Goal: Book appointment/travel/reservation

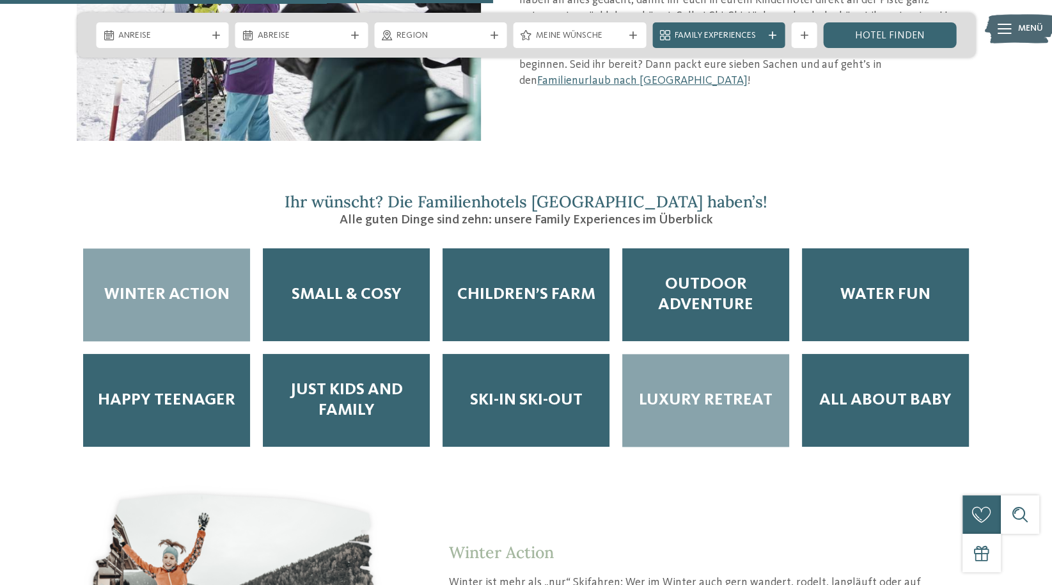
scroll to position [1663, 0]
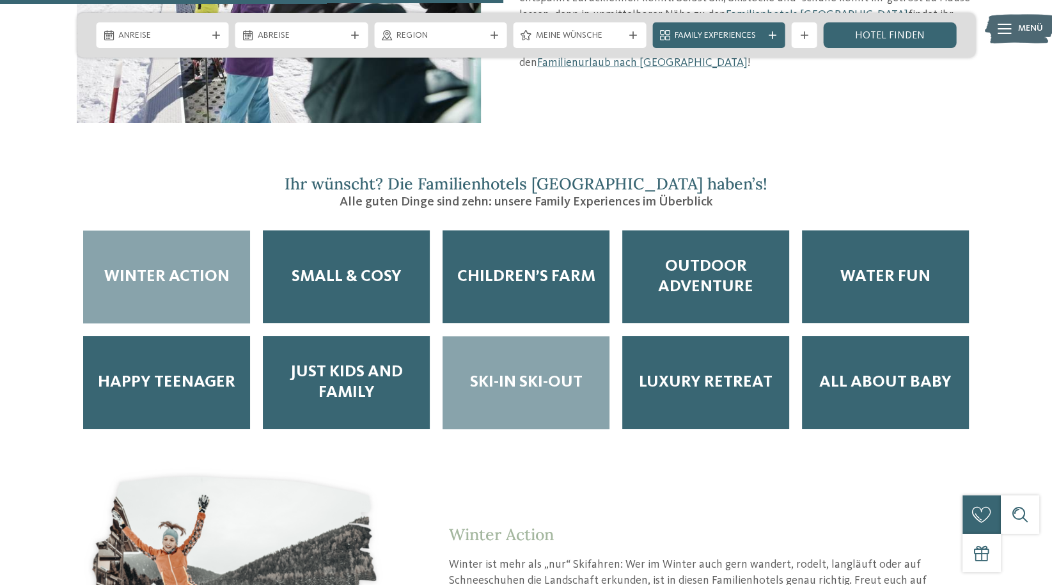
click at [484, 372] on span "Ski-in Ski-out" at bounding box center [526, 382] width 113 height 20
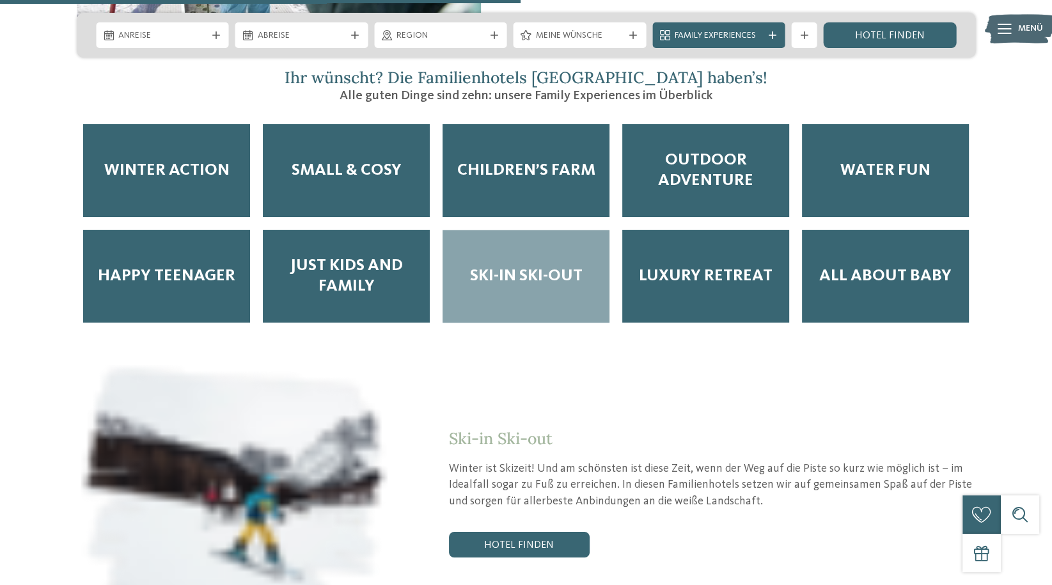
scroll to position [1919, 0]
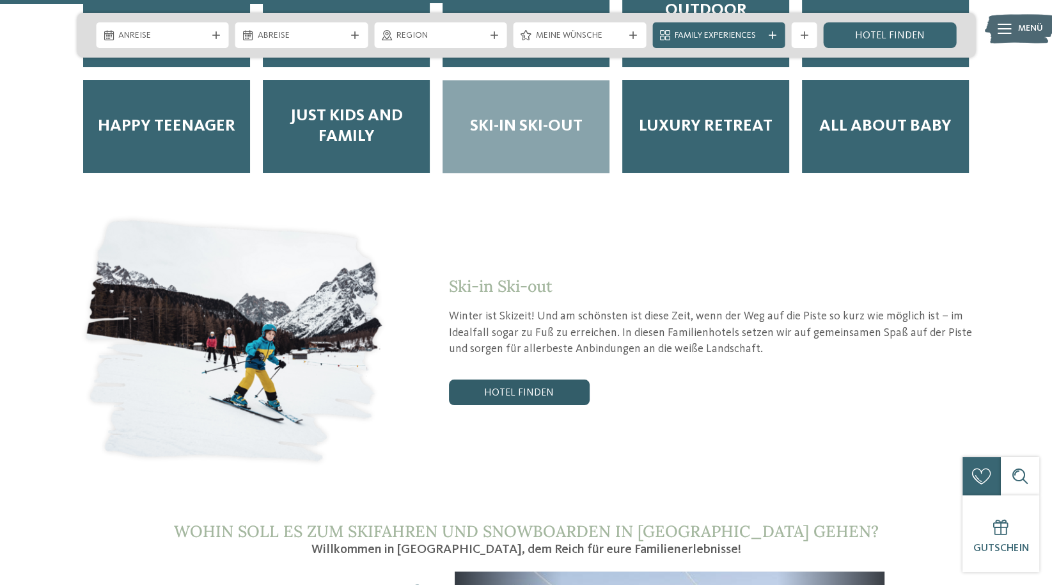
click at [524, 379] on link "Hotel finden" at bounding box center [519, 392] width 141 height 26
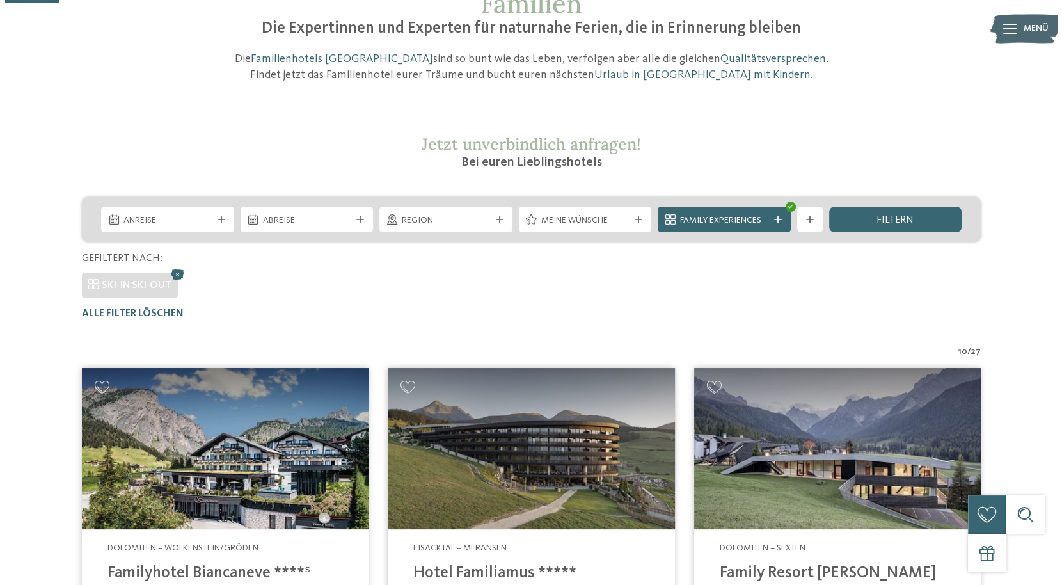
scroll to position [100, 0]
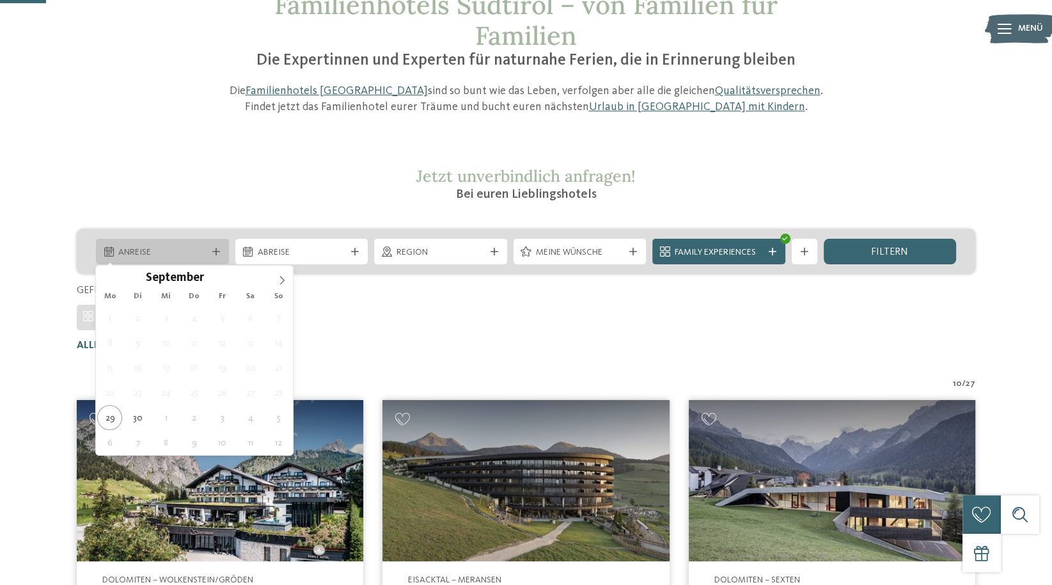
click at [212, 246] on div "Anreise" at bounding box center [162, 252] width 133 height 26
click at [283, 278] on icon at bounding box center [282, 280] width 9 height 9
click at [281, 278] on icon at bounding box center [282, 280] width 4 height 8
click at [280, 278] on icon at bounding box center [282, 280] width 9 height 9
type input "****"
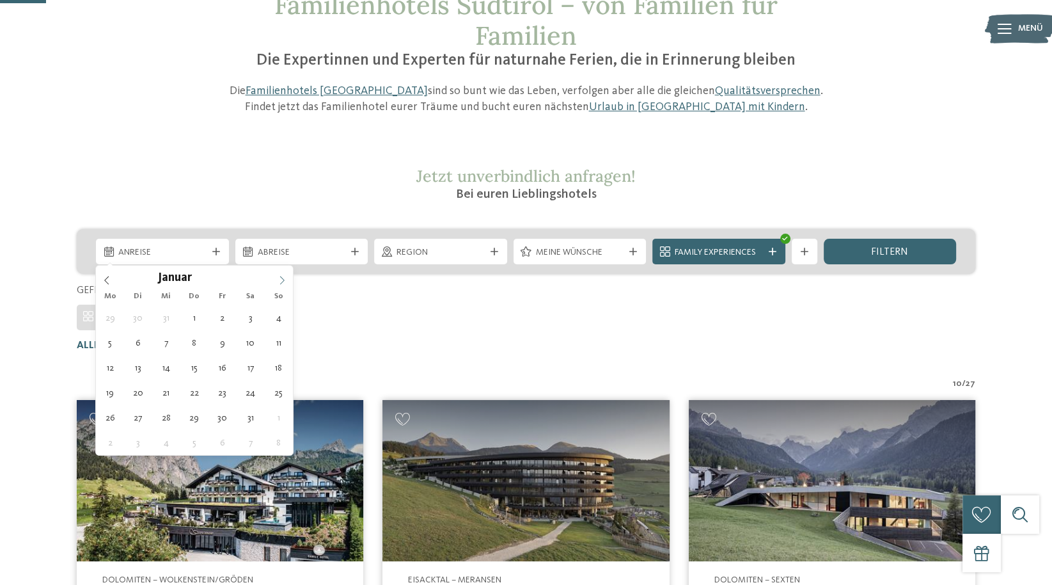
click at [279, 276] on icon at bounding box center [282, 280] width 9 height 9
type div "15.02.2026"
type input "****"
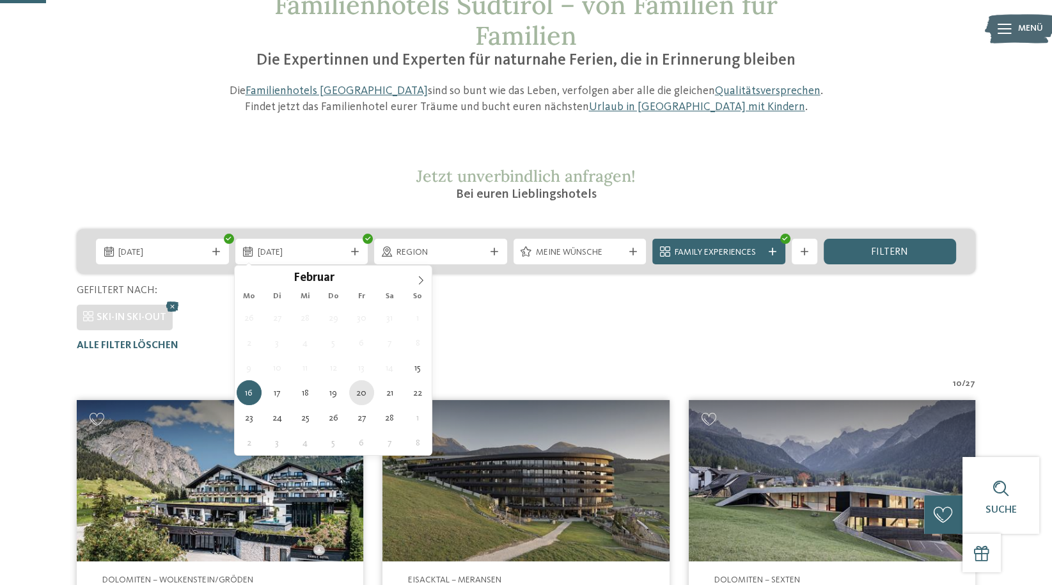
type div "20.02.2026"
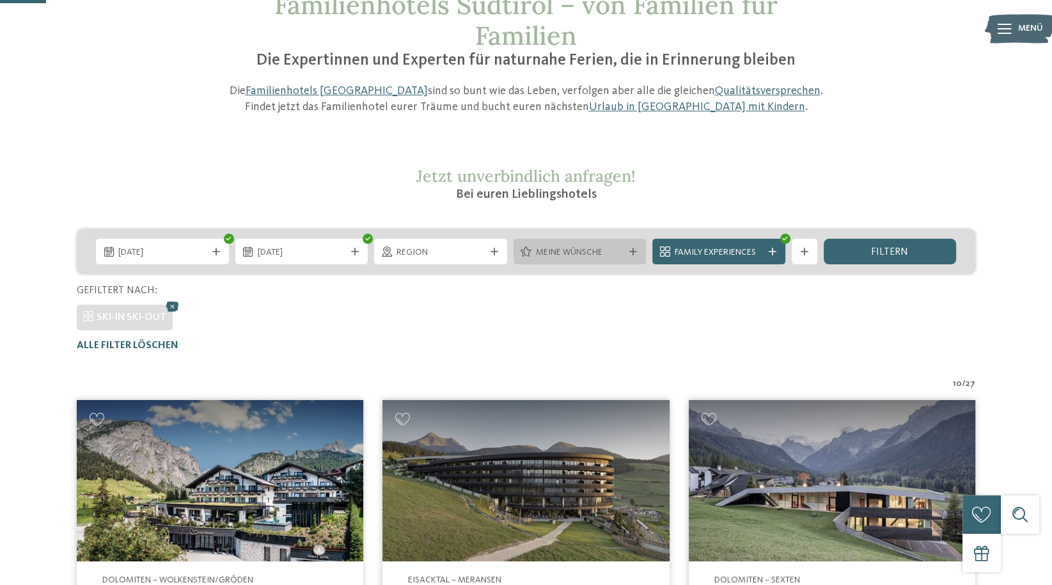
click at [627, 246] on div "Meine Wünsche" at bounding box center [580, 252] width 133 height 26
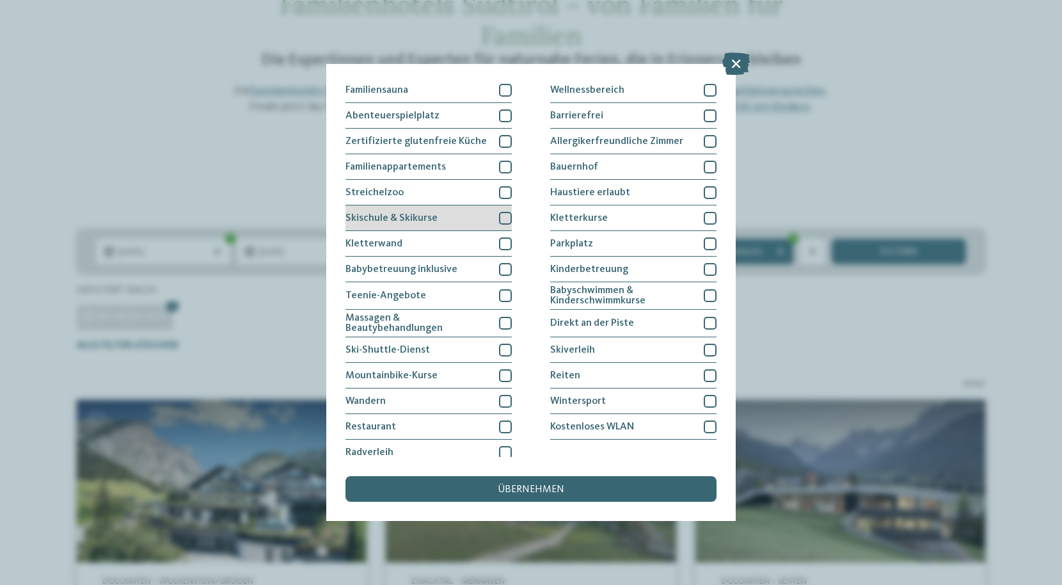
scroll to position [84, 0]
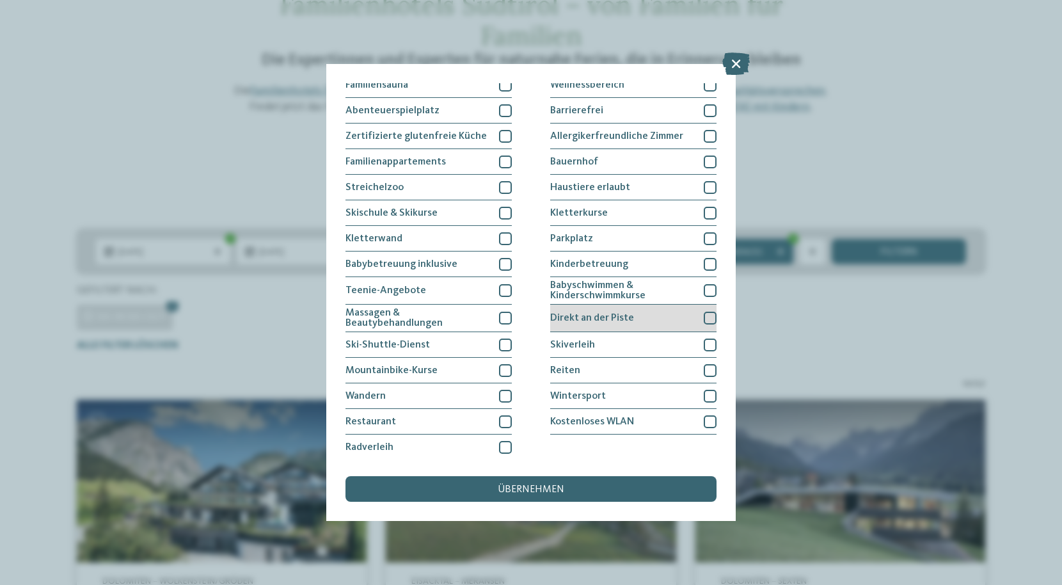
click at [704, 311] on div at bounding box center [710, 317] width 13 height 13
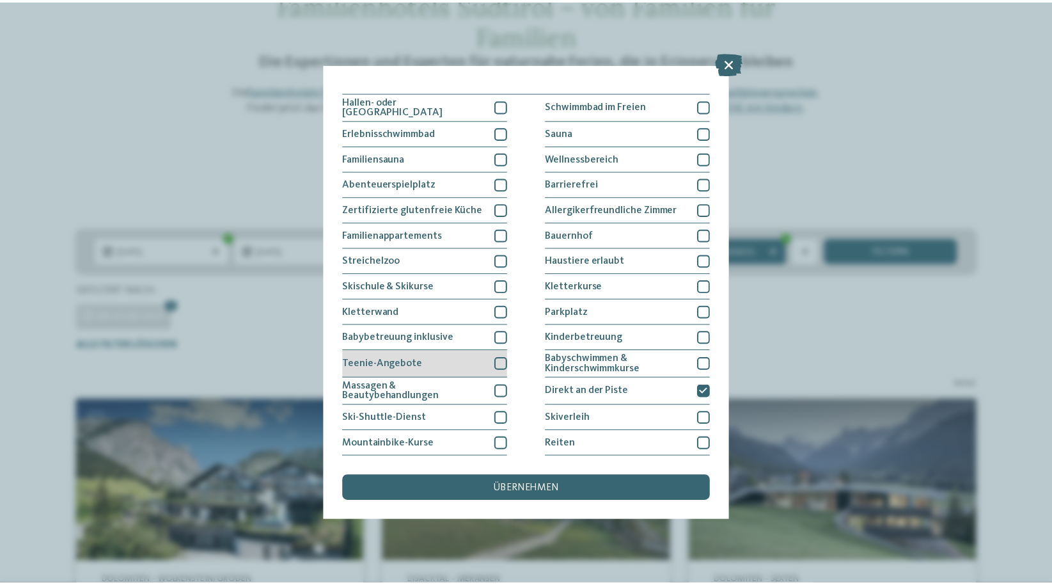
scroll to position [0, 0]
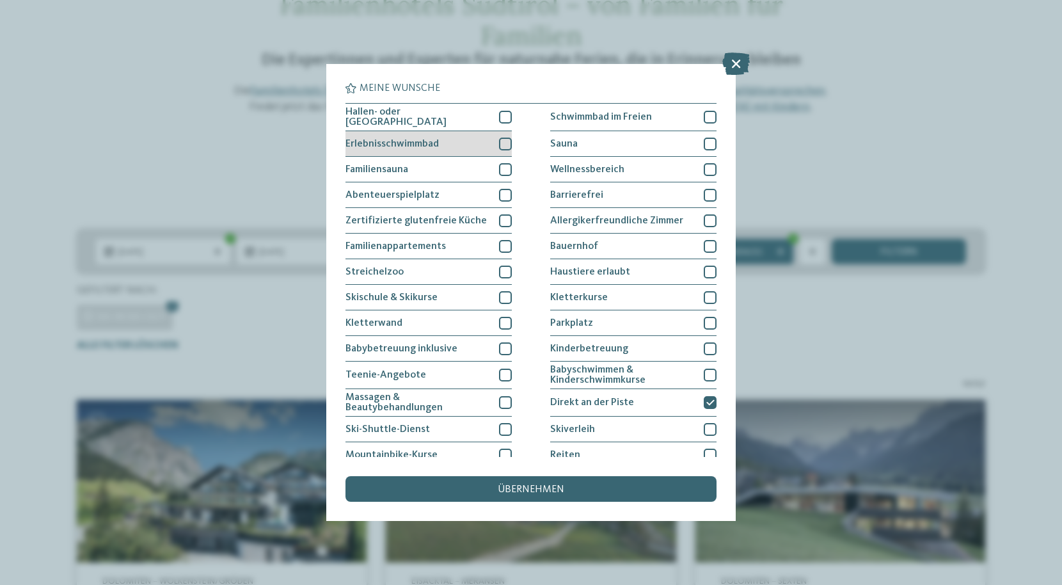
click at [499, 142] on div at bounding box center [505, 144] width 13 height 13
click at [528, 485] on span "übernehmen" at bounding box center [531, 489] width 67 height 10
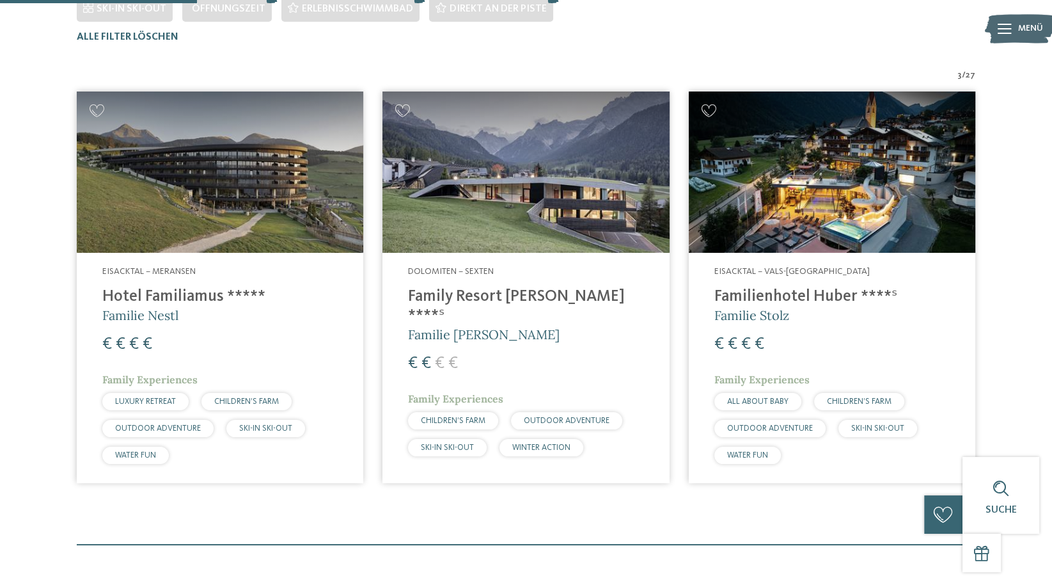
scroll to position [420, 0]
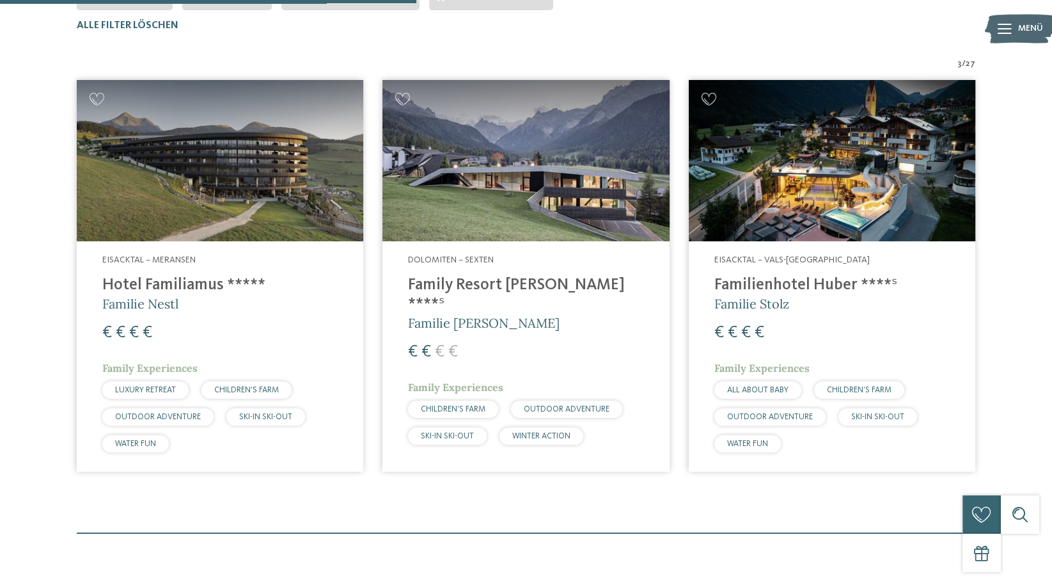
click at [526, 176] on img at bounding box center [525, 160] width 287 height 161
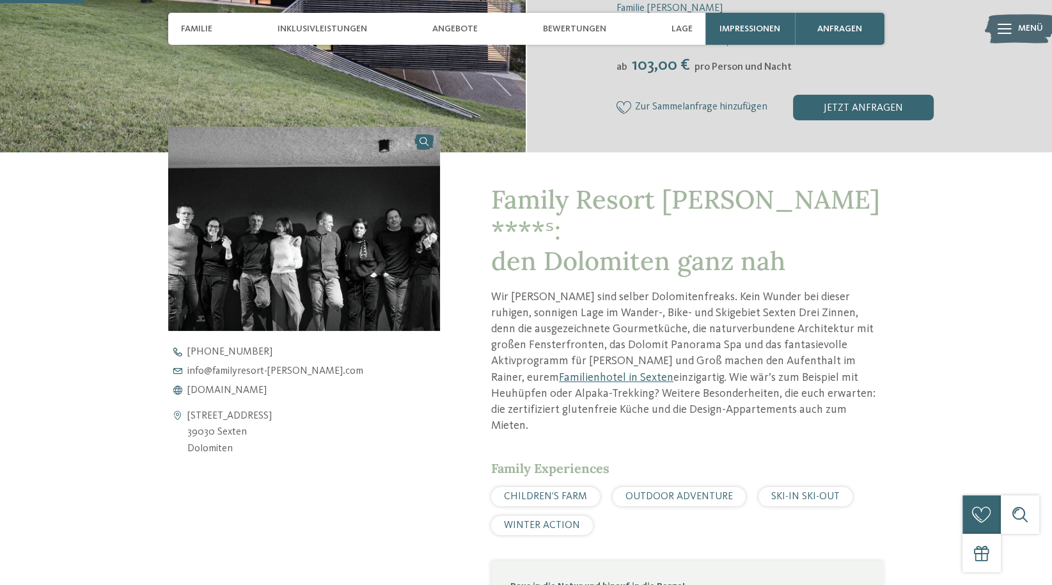
scroll to position [448, 0]
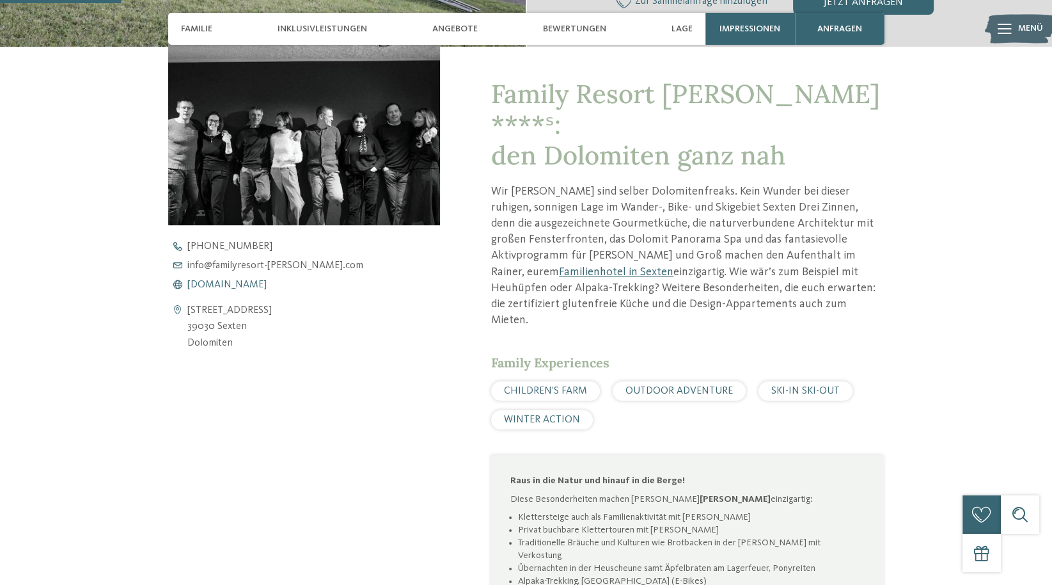
click at [232, 281] on span "[DOMAIN_NAME]" at bounding box center [226, 284] width 79 height 10
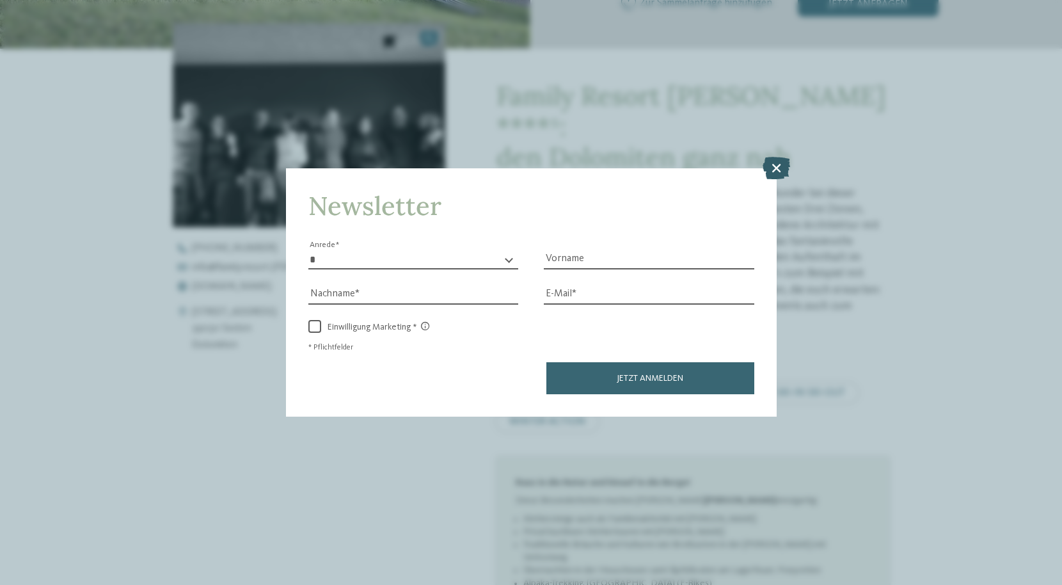
click at [775, 163] on icon at bounding box center [776, 167] width 28 height 22
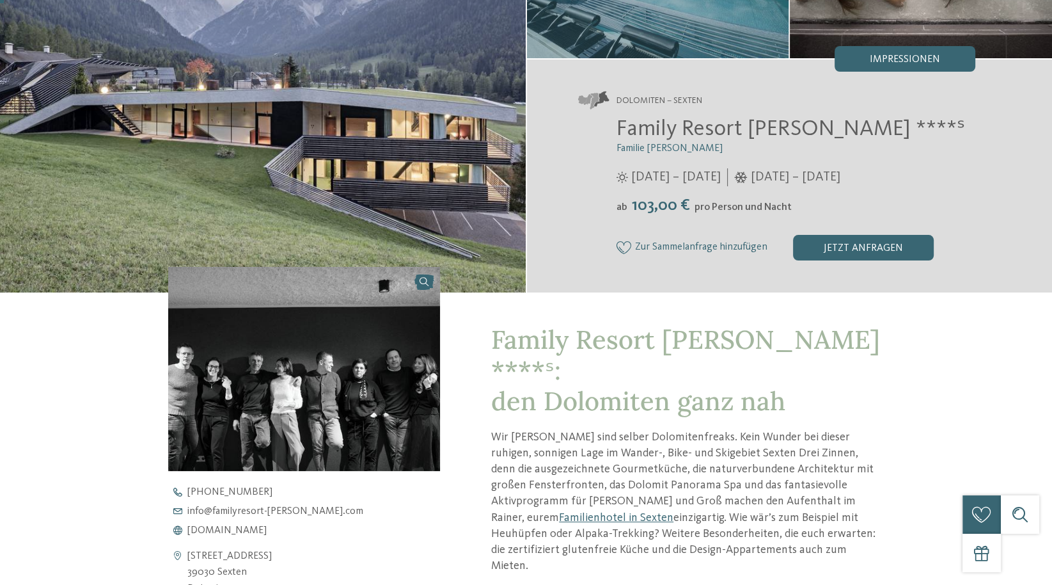
scroll to position [256, 0]
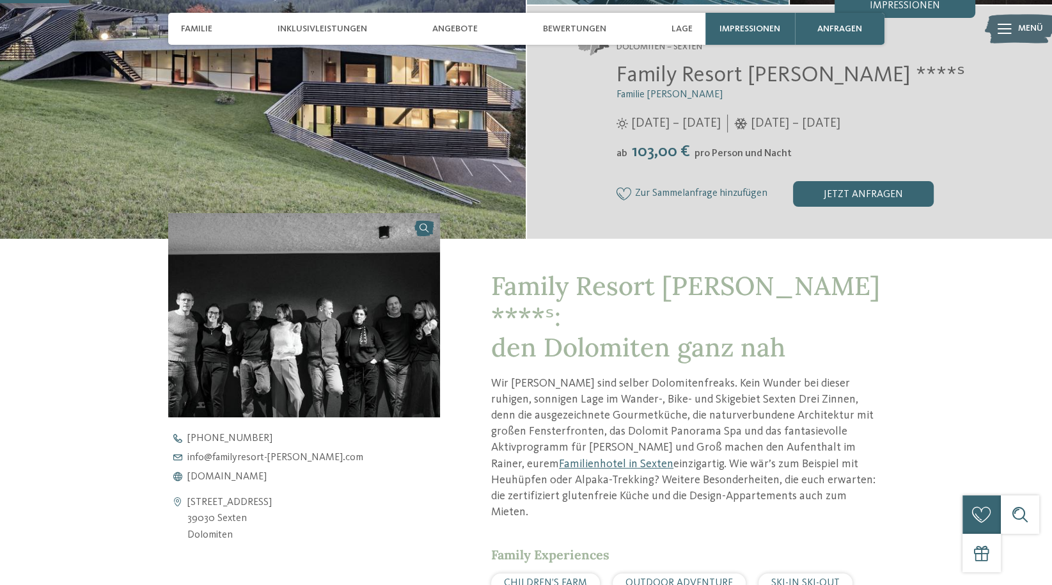
click at [576, 578] on span "CHILDREN’S FARM" at bounding box center [545, 583] width 83 height 10
click at [537, 578] on span "CHILDREN’S FARM" at bounding box center [545, 583] width 83 height 10
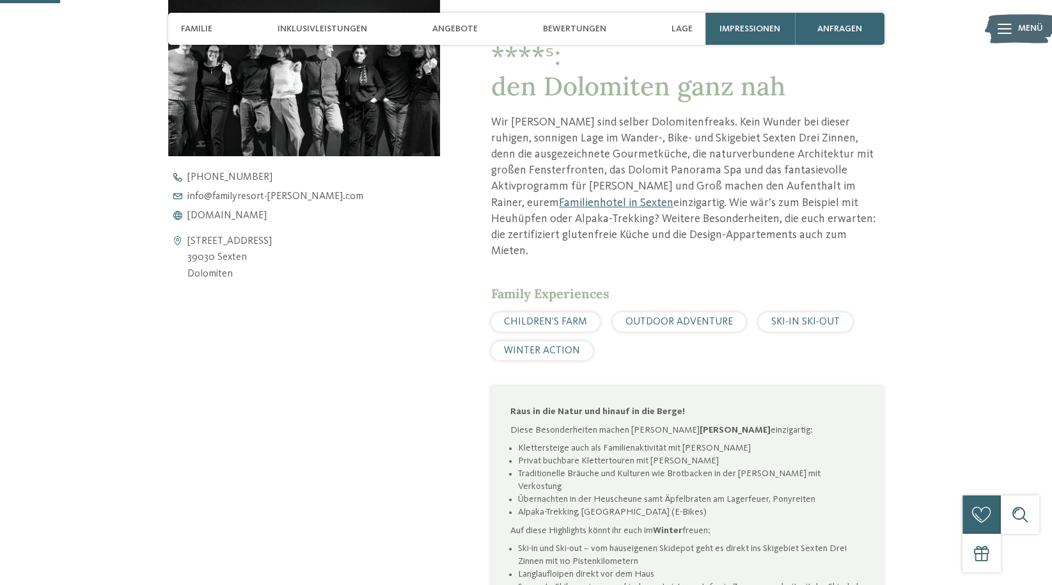
scroll to position [192, 0]
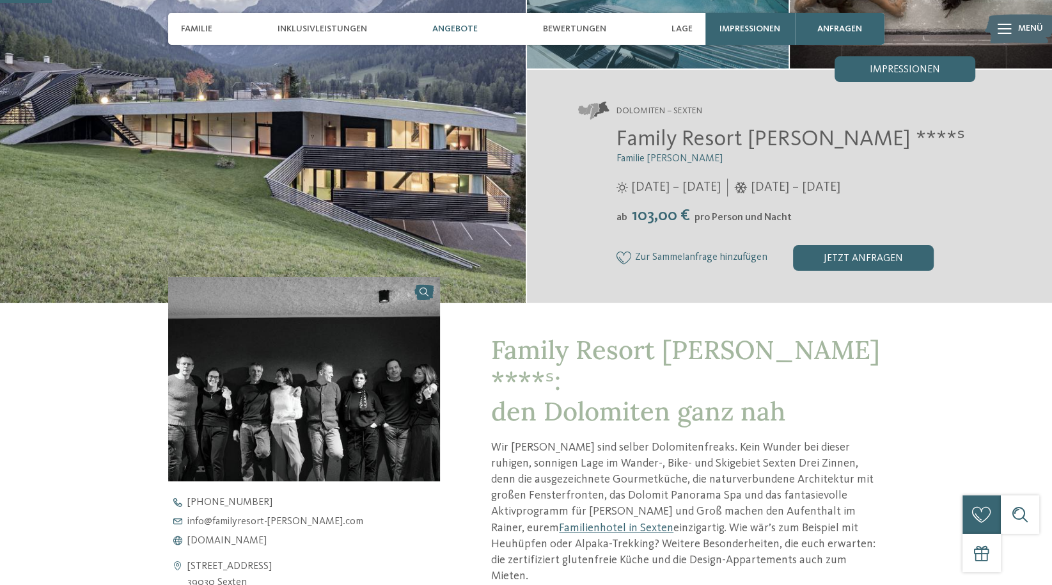
click at [450, 22] on div "Angebote" at bounding box center [455, 29] width 58 height 32
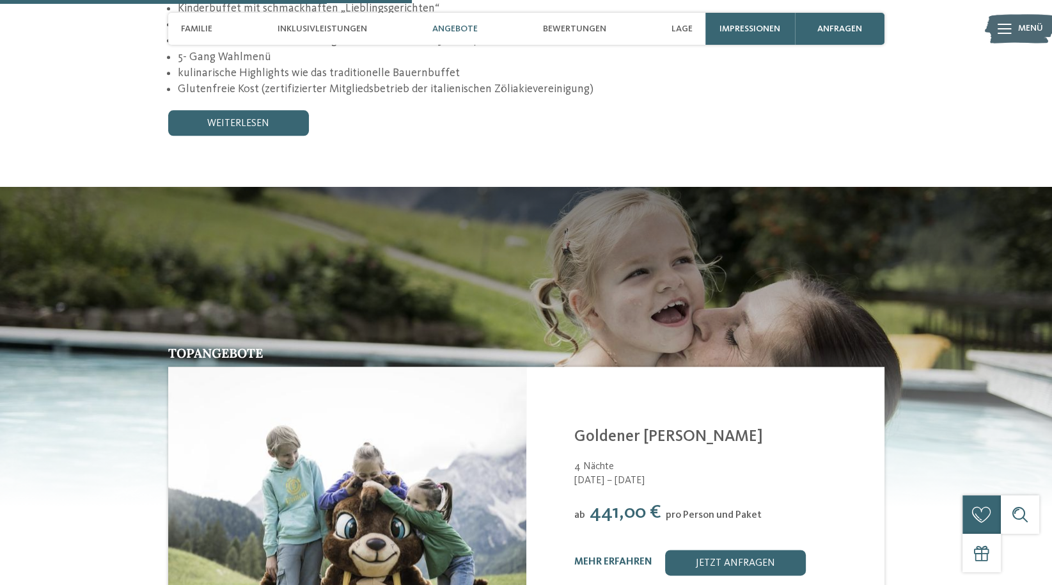
scroll to position [1667, 0]
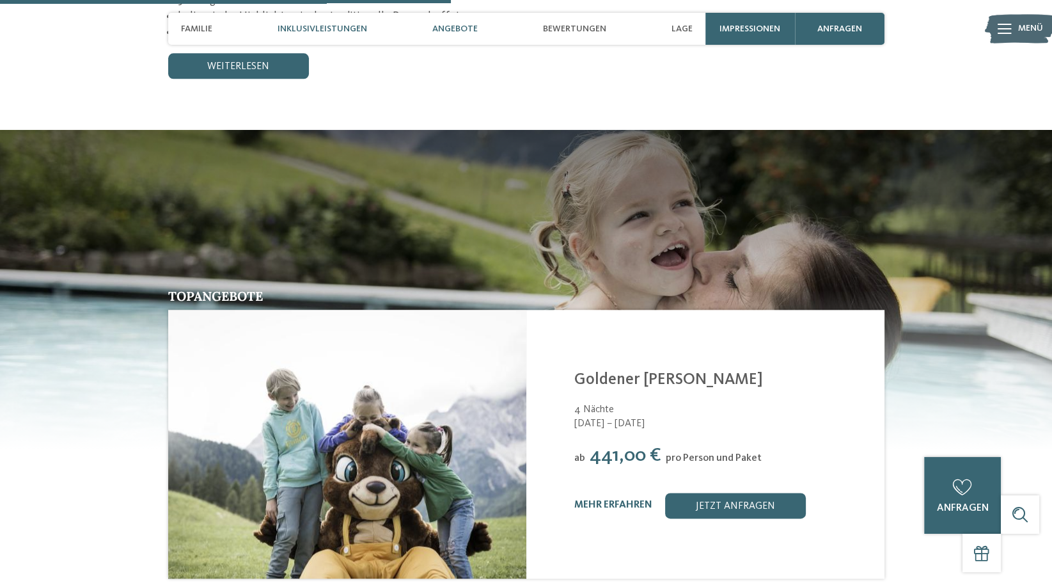
click at [303, 25] on span "Inklusivleistungen" at bounding box center [323, 29] width 90 height 11
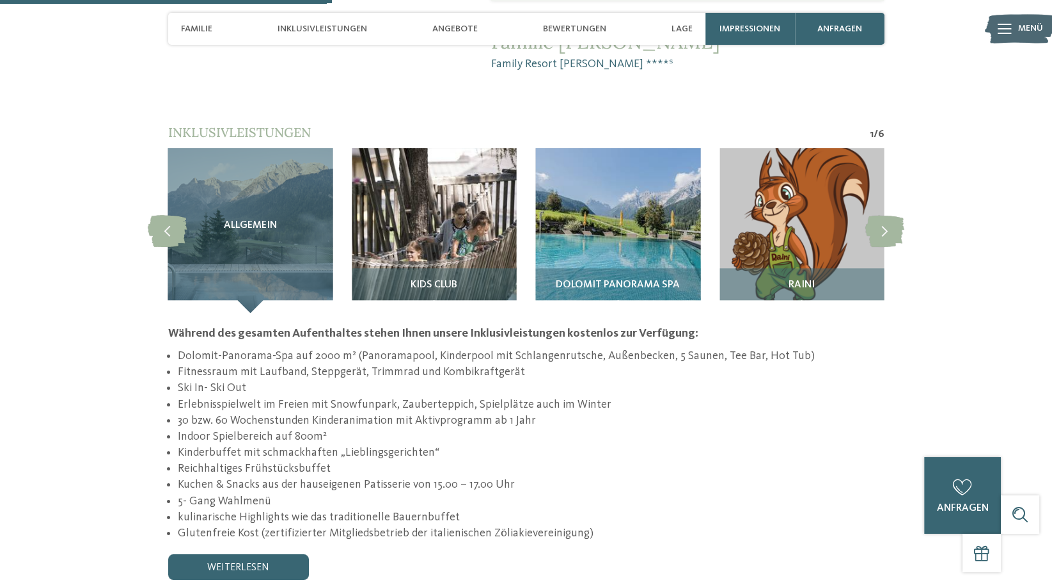
scroll to position [1160, 0]
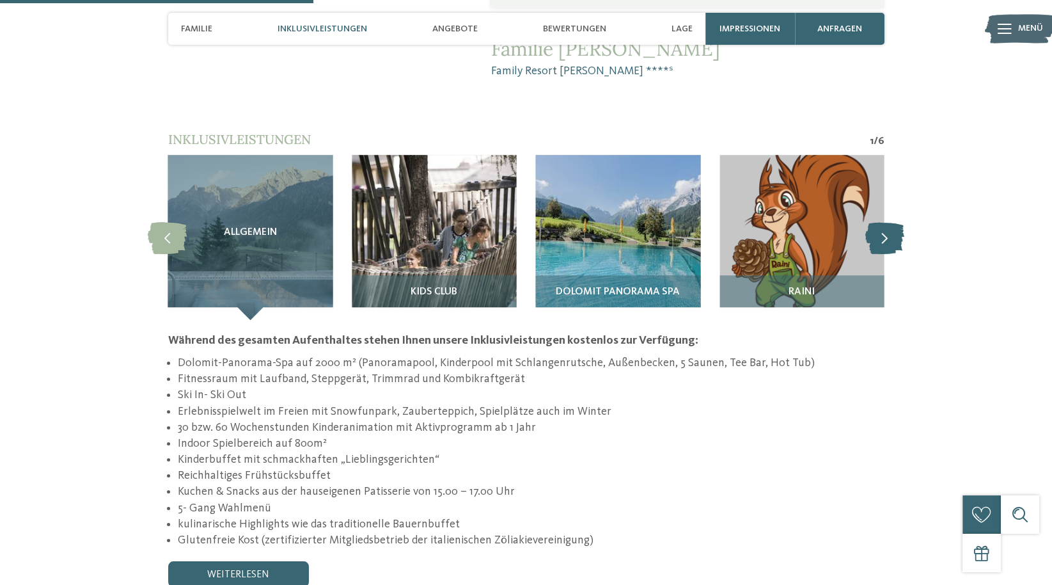
click at [887, 221] on icon at bounding box center [884, 237] width 39 height 32
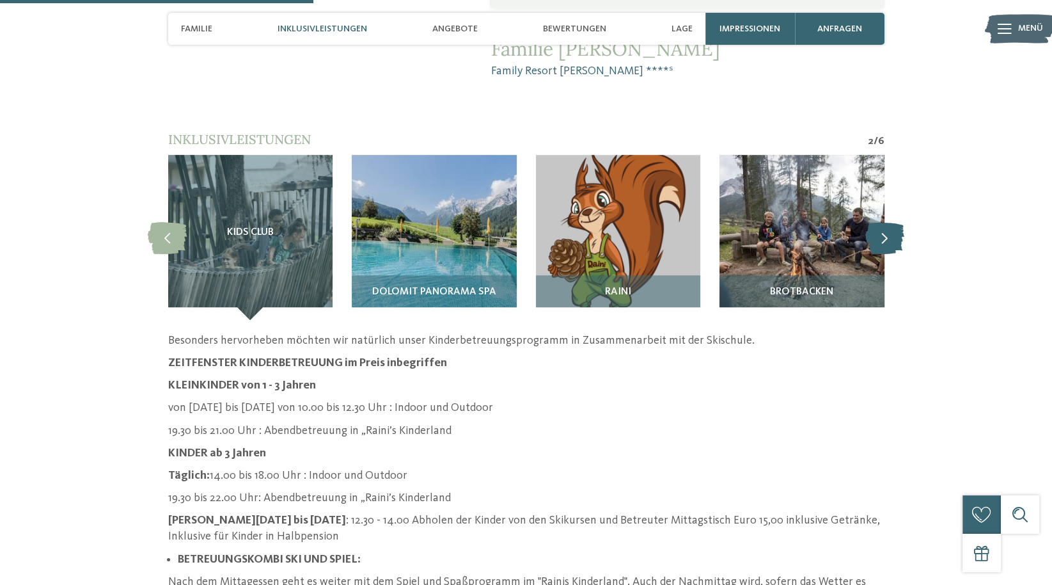
click at [887, 221] on icon at bounding box center [884, 237] width 39 height 32
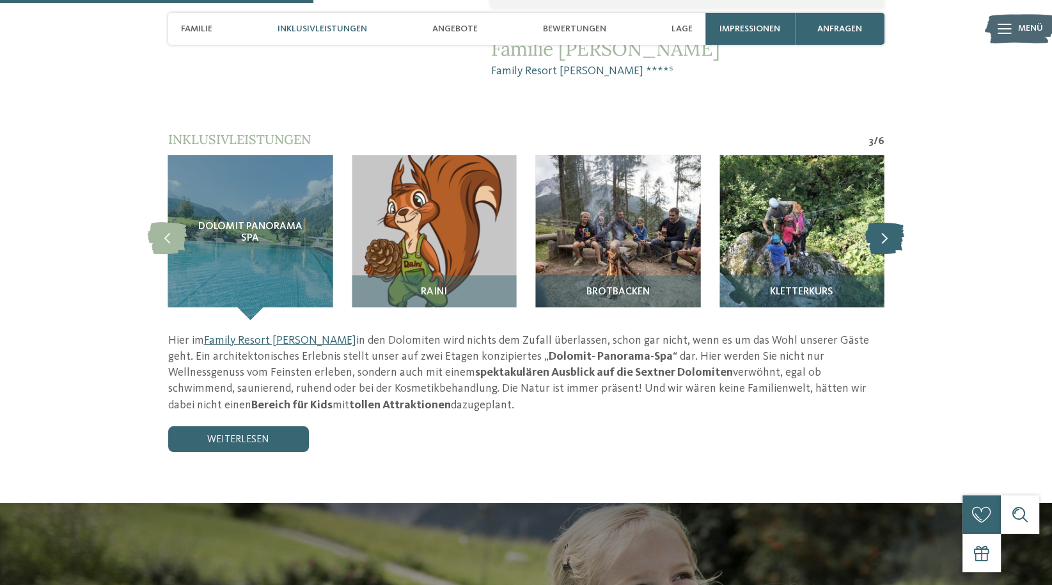
click at [887, 221] on icon at bounding box center [884, 237] width 39 height 32
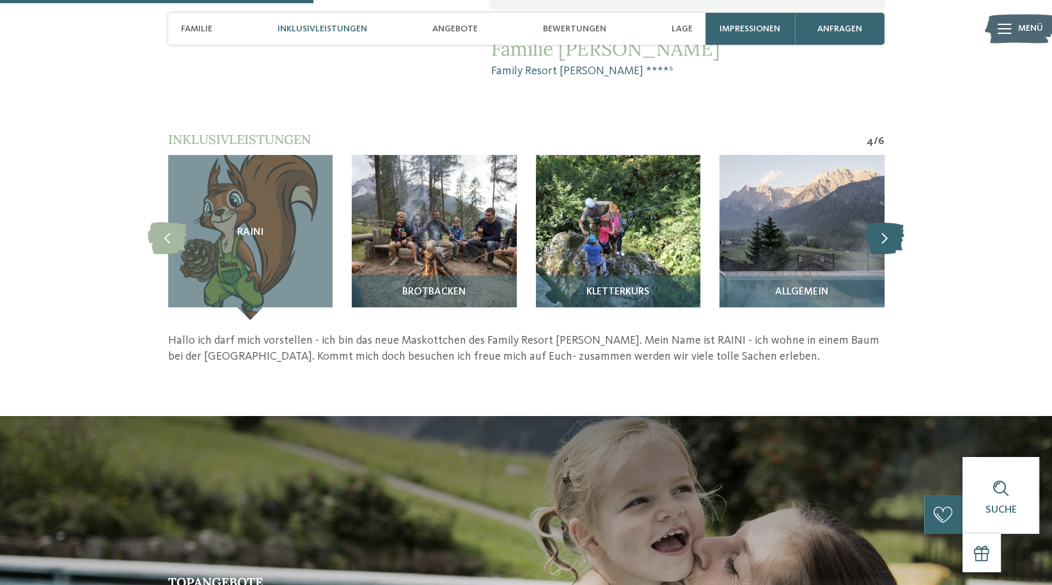
click at [887, 221] on icon at bounding box center [884, 237] width 39 height 32
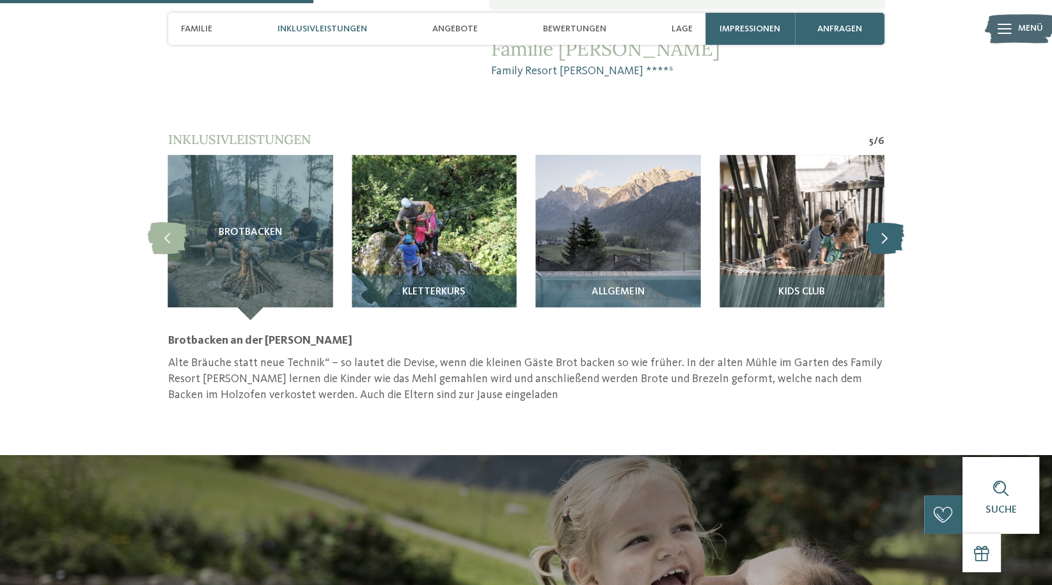
click at [886, 221] on icon at bounding box center [884, 237] width 39 height 32
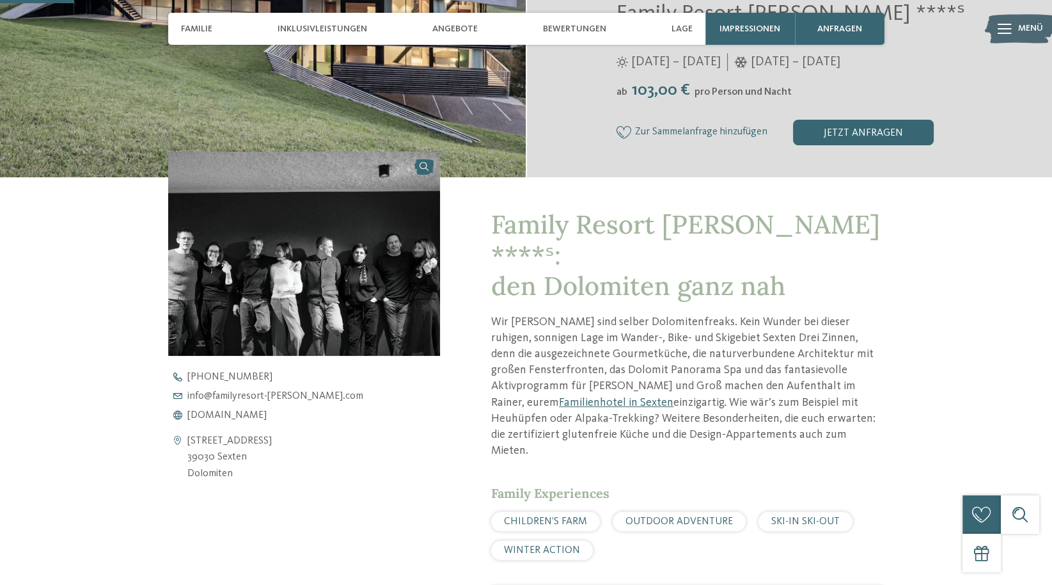
scroll to position [320, 0]
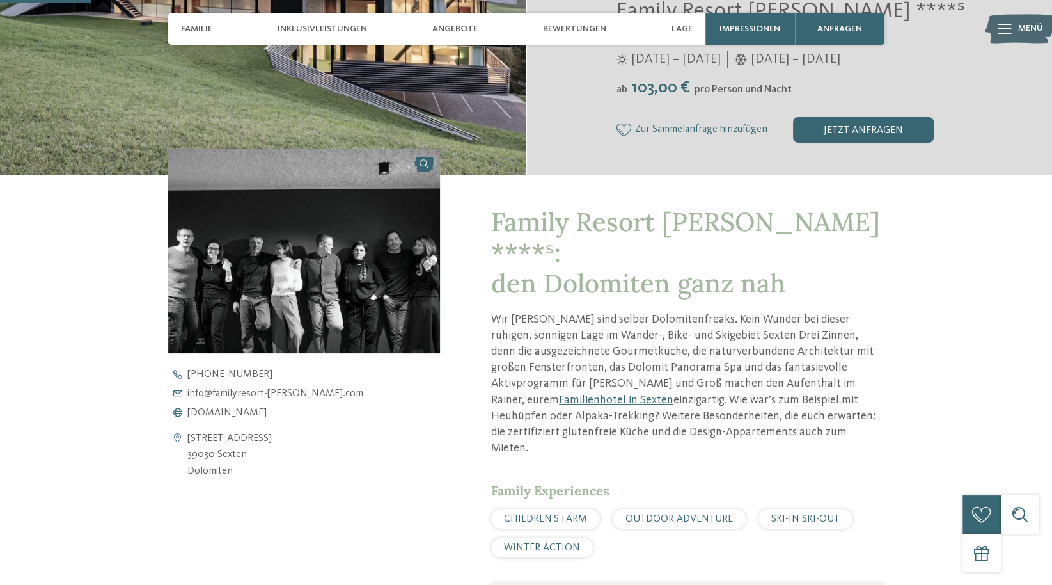
click at [558, 514] on span "CHILDREN’S FARM" at bounding box center [545, 519] width 83 height 10
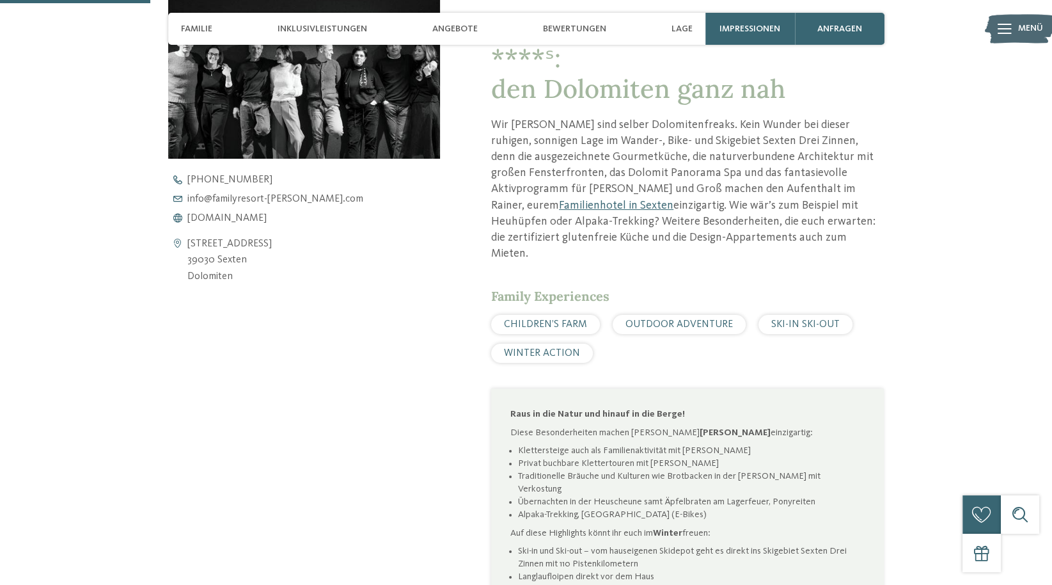
scroll to position [512, 0]
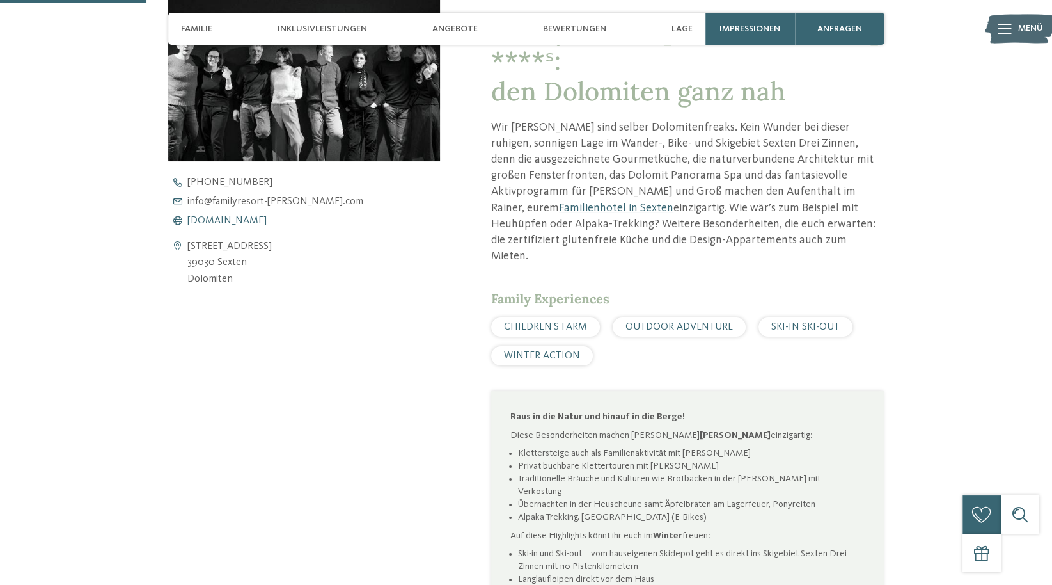
click at [251, 217] on span "[DOMAIN_NAME]" at bounding box center [226, 221] width 79 height 10
